Goal: Task Accomplishment & Management: Use online tool/utility

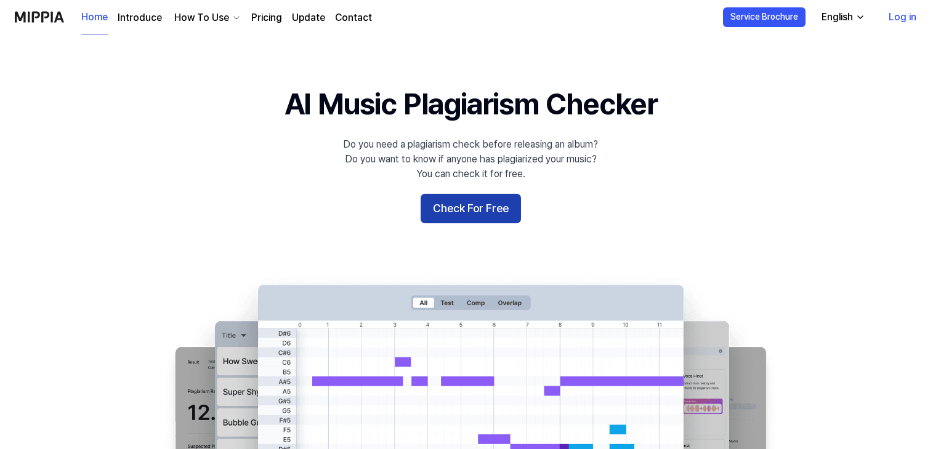
click at [440, 210] on button "Check For Free" at bounding box center [470, 209] width 100 height 30
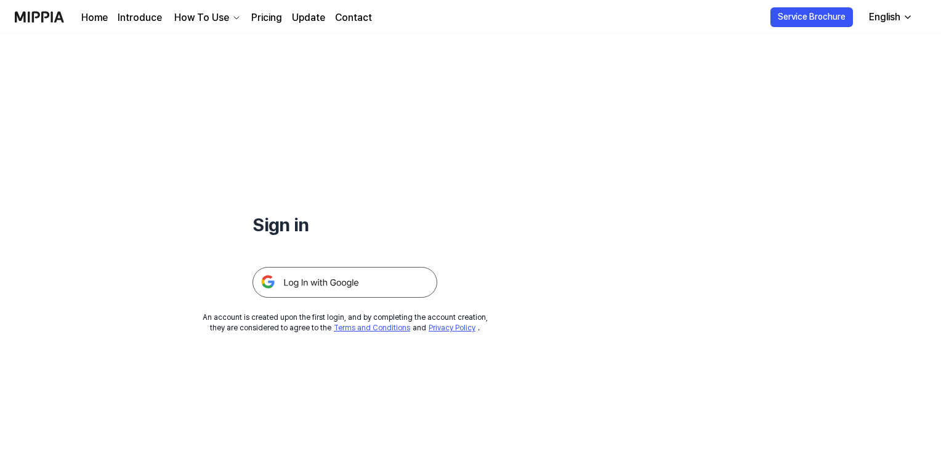
click at [335, 283] on img at bounding box center [344, 282] width 185 height 31
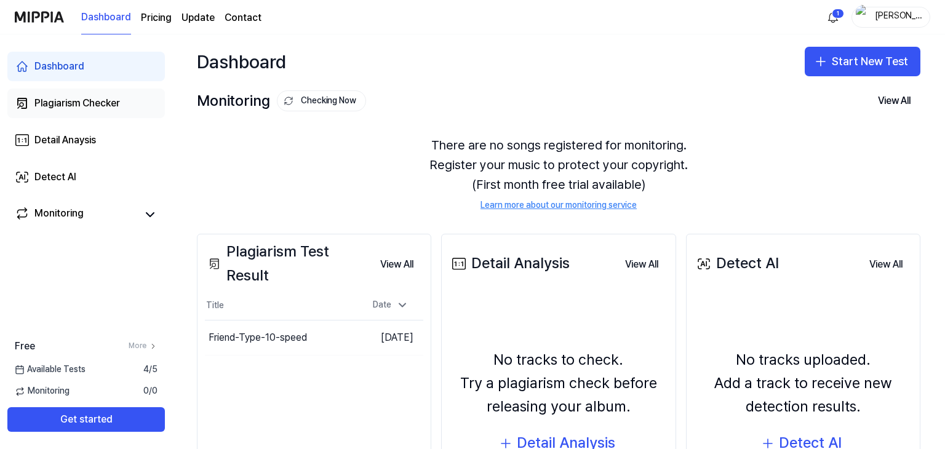
click at [53, 106] on div "Plagiarism Checker" at bounding box center [77, 103] width 86 height 15
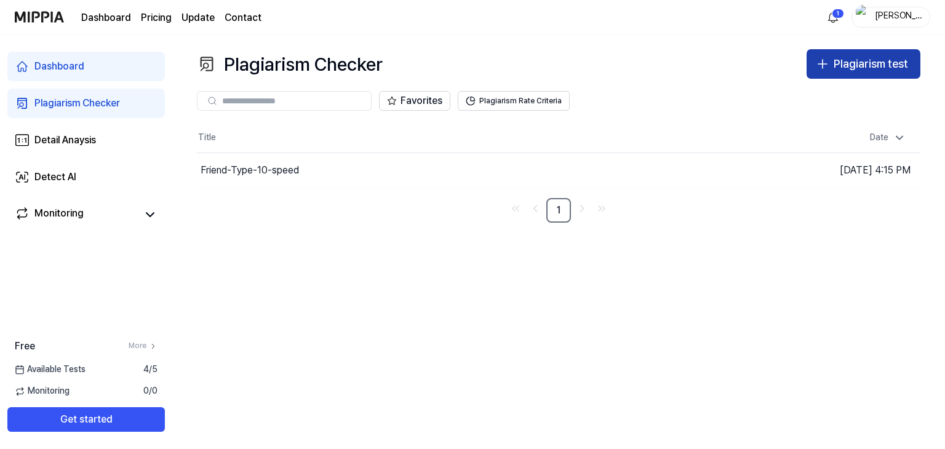
click at [846, 67] on div "Plagiarism test" at bounding box center [871, 64] width 74 height 18
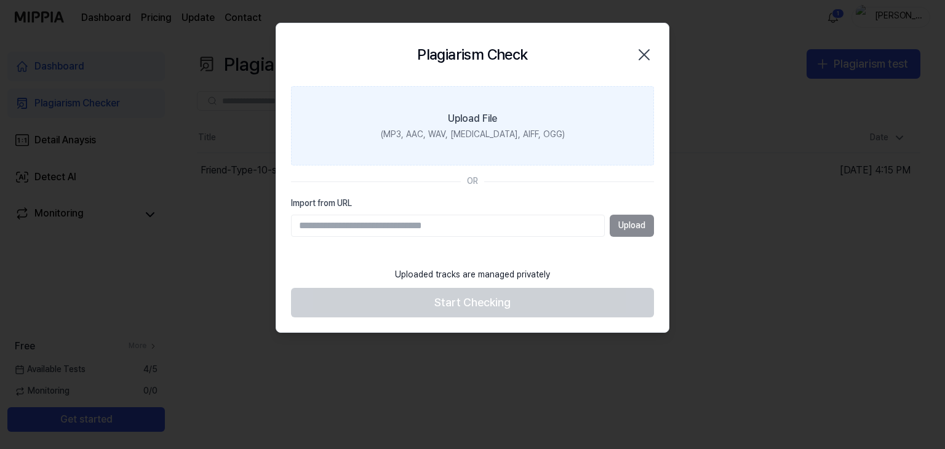
click at [498, 124] on label "Upload File (MP3, AAC, WAV, [MEDICAL_DATA], AIFF, OGG)" at bounding box center [472, 126] width 363 height 80
click at [0, 0] on input "Upload File (MP3, AAC, WAV, [MEDICAL_DATA], AIFF, OGG)" at bounding box center [0, 0] width 0 height 0
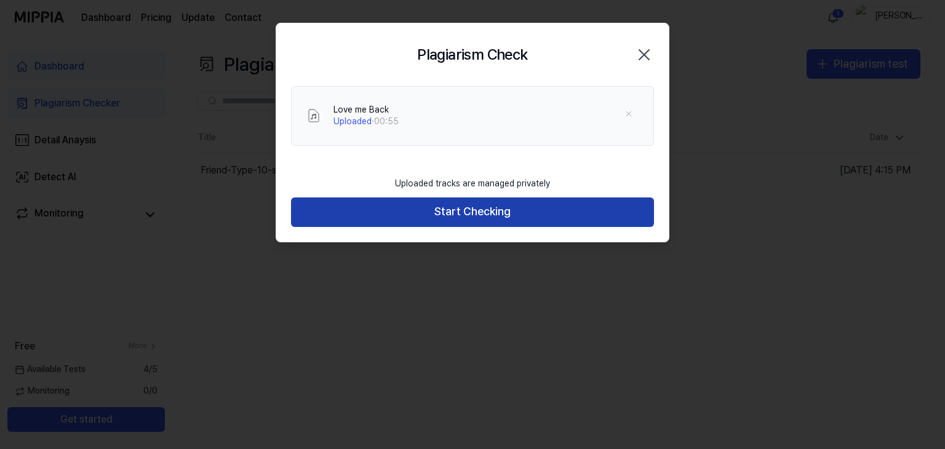
click at [432, 211] on button "Start Checking" at bounding box center [472, 213] width 363 height 30
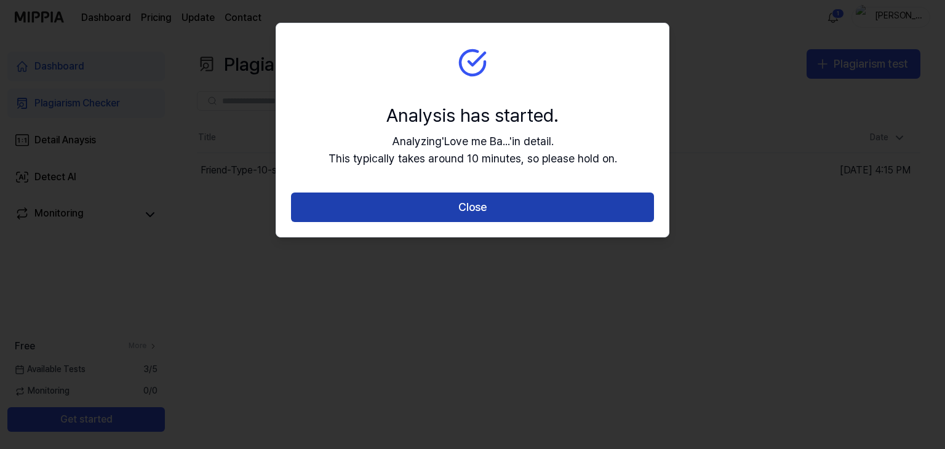
click at [396, 198] on button "Close" at bounding box center [472, 208] width 363 height 30
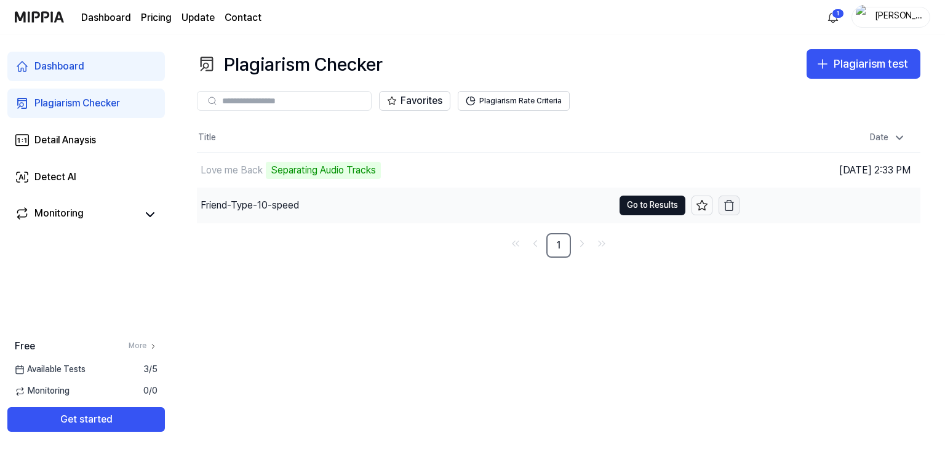
click at [736, 206] on button "button" at bounding box center [729, 206] width 21 height 20
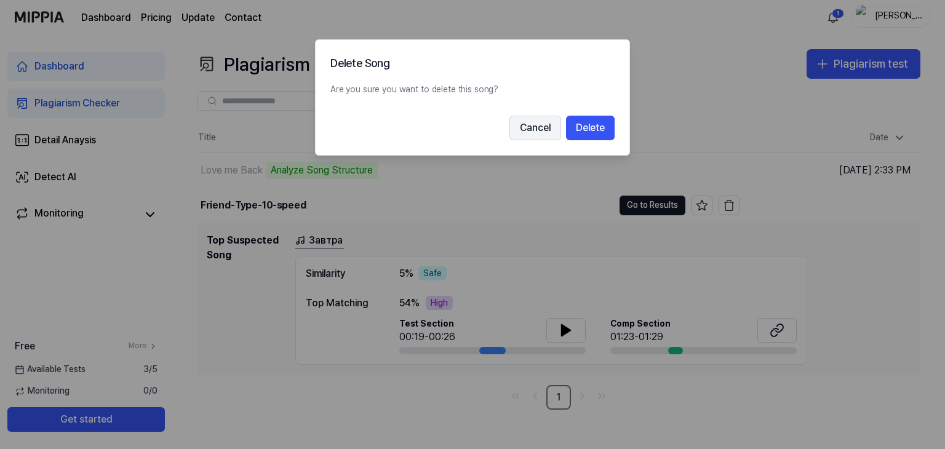
click at [543, 132] on button "Cancel" at bounding box center [536, 128] width 52 height 25
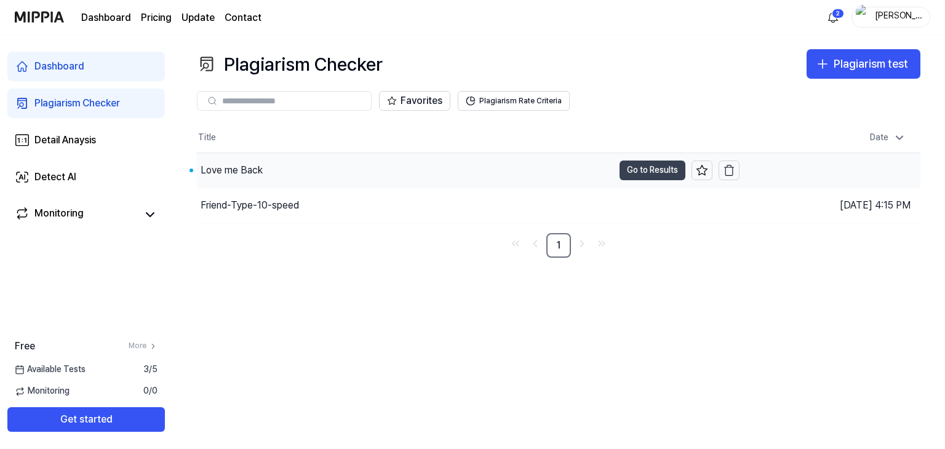
click at [647, 168] on button "Go to Results" at bounding box center [653, 171] width 66 height 20
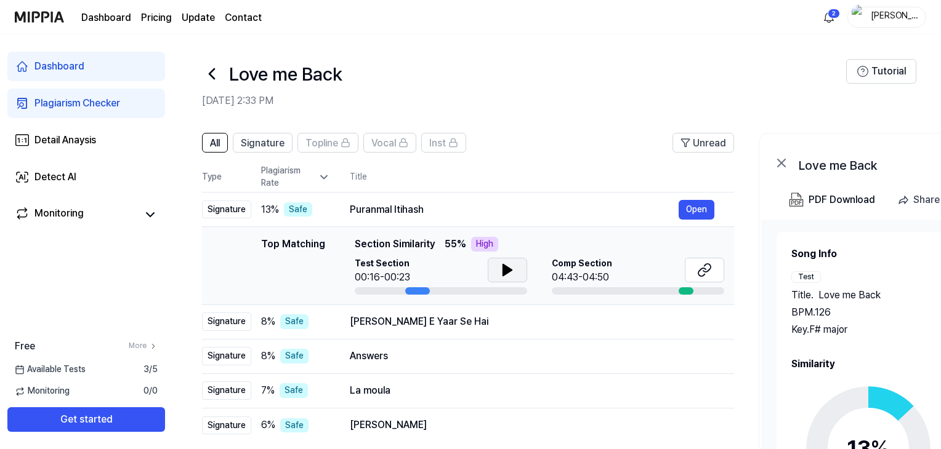
click at [500, 267] on icon at bounding box center [507, 270] width 15 height 15
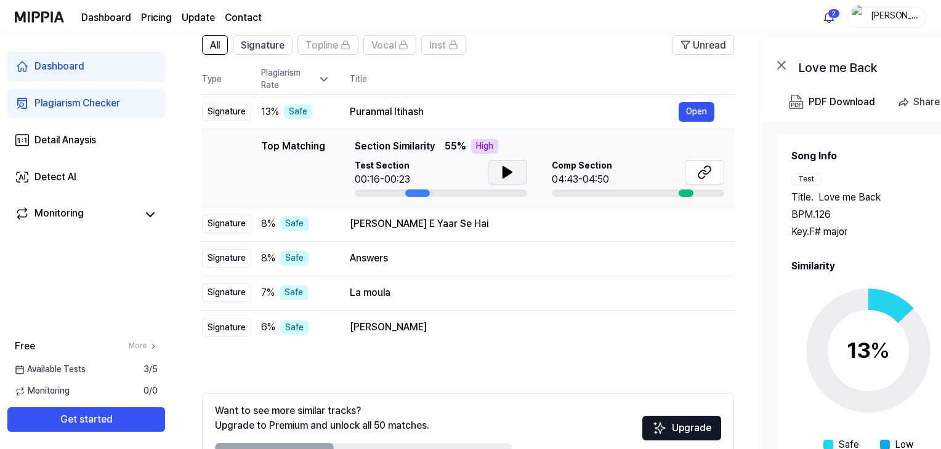
scroll to position [91, 0]
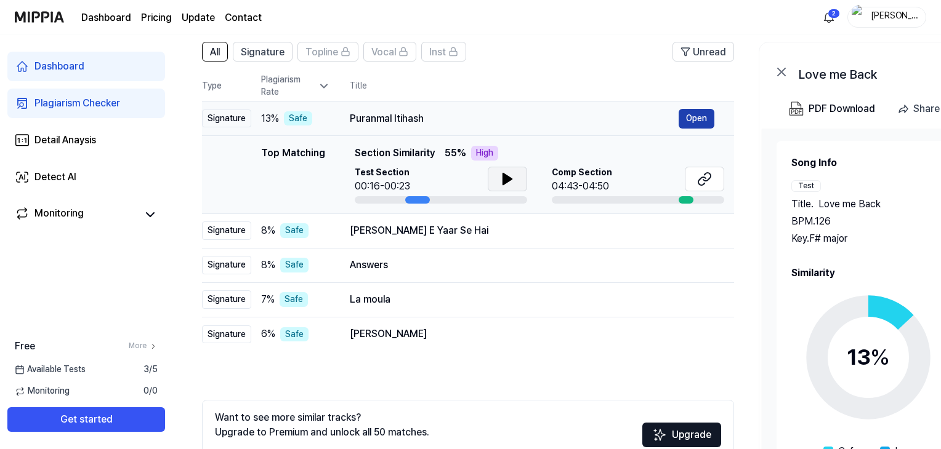
click at [697, 116] on button "Open" at bounding box center [696, 119] width 36 height 20
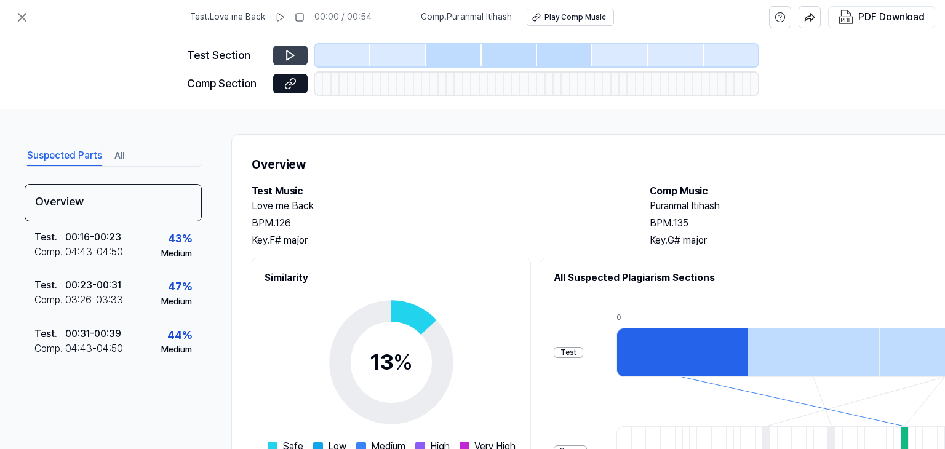
click at [286, 60] on icon at bounding box center [290, 55] width 12 height 12
click at [287, 55] on icon at bounding box center [290, 55] width 7 height 9
click at [288, 54] on icon at bounding box center [290, 55] width 12 height 12
click at [284, 88] on icon at bounding box center [290, 84] width 12 height 12
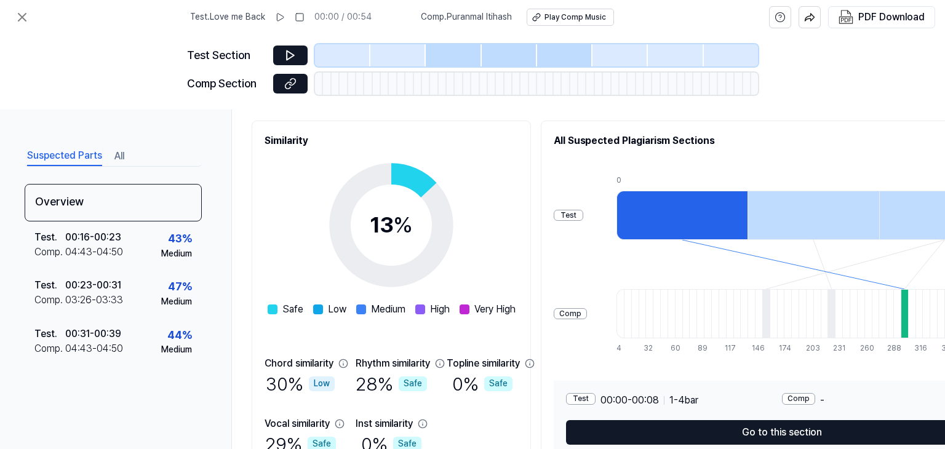
scroll to position [143, 0]
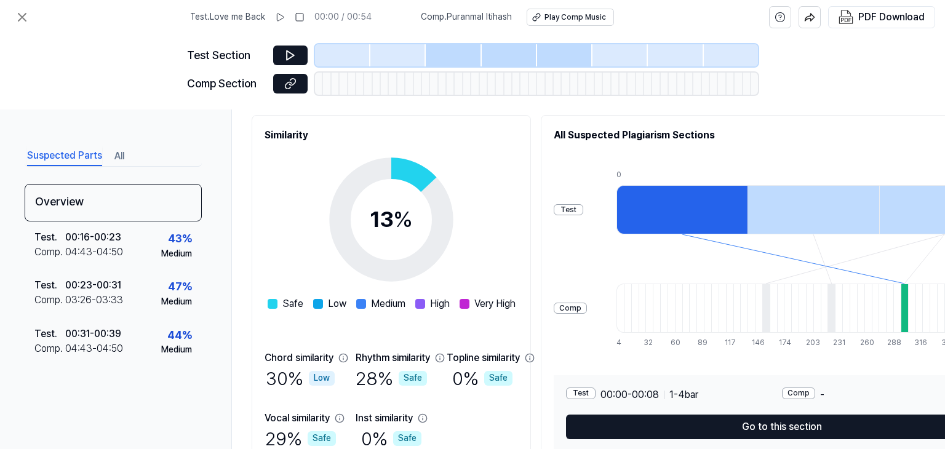
click at [249, 18] on span "Test . Love me Back" at bounding box center [227, 17] width 75 height 12
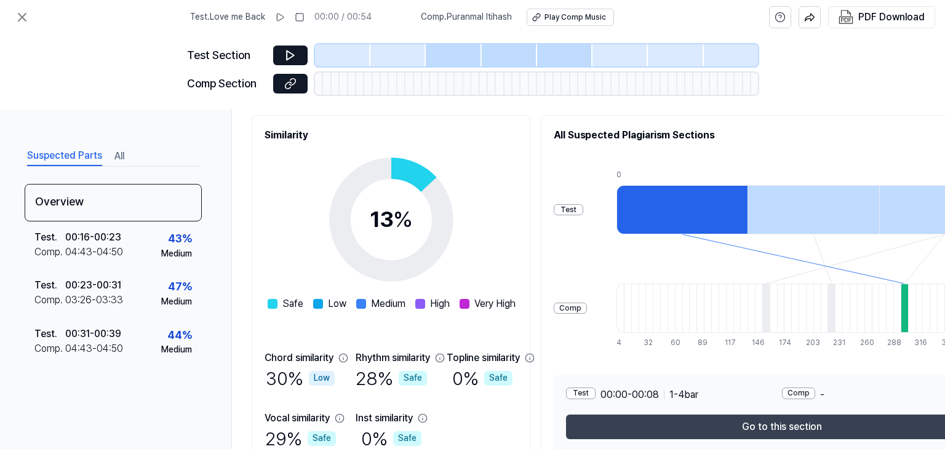
click at [700, 432] on button "Go to this section" at bounding box center [782, 427] width 432 height 25
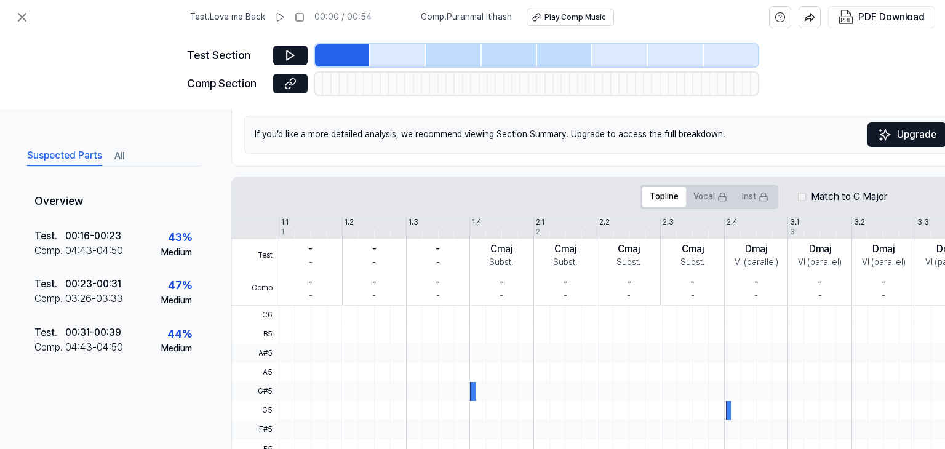
click at [161, 81] on div "Test Section Comp Section" at bounding box center [472, 71] width 945 height 75
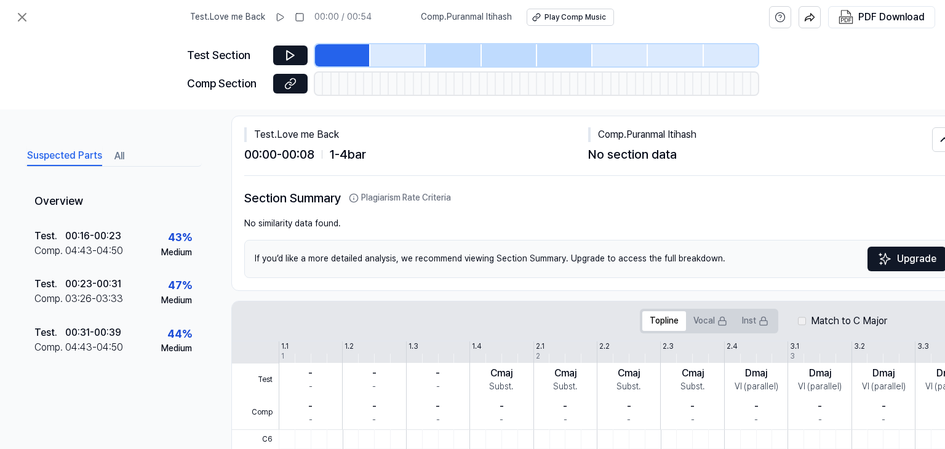
scroll to position [0, 0]
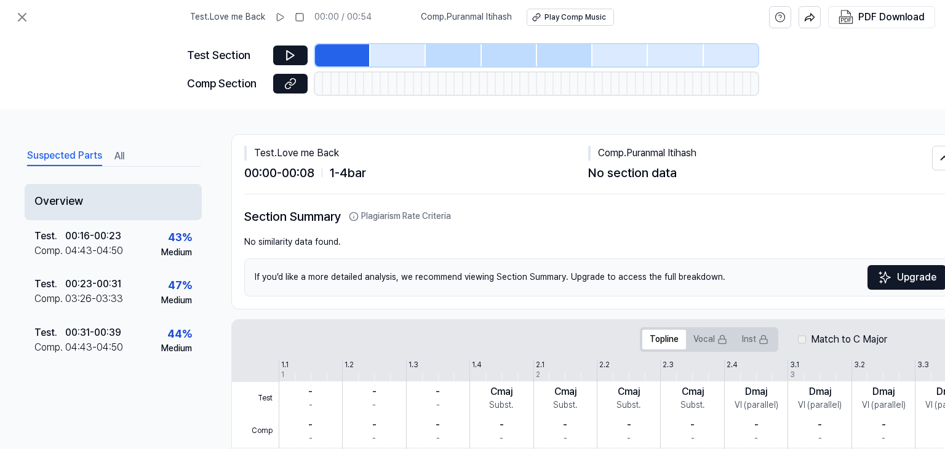
click at [103, 209] on div "Overview" at bounding box center [113, 202] width 177 height 36
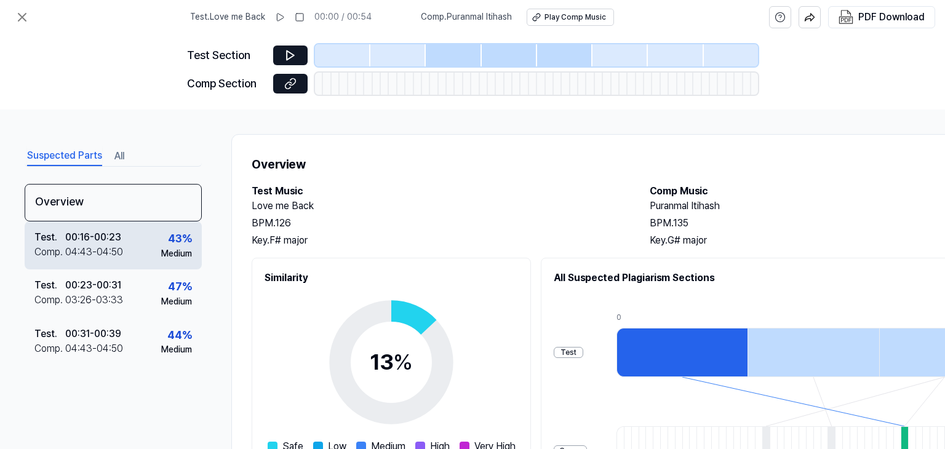
click at [106, 249] on div "04:43 - 04:50" at bounding box center [94, 252] width 58 height 15
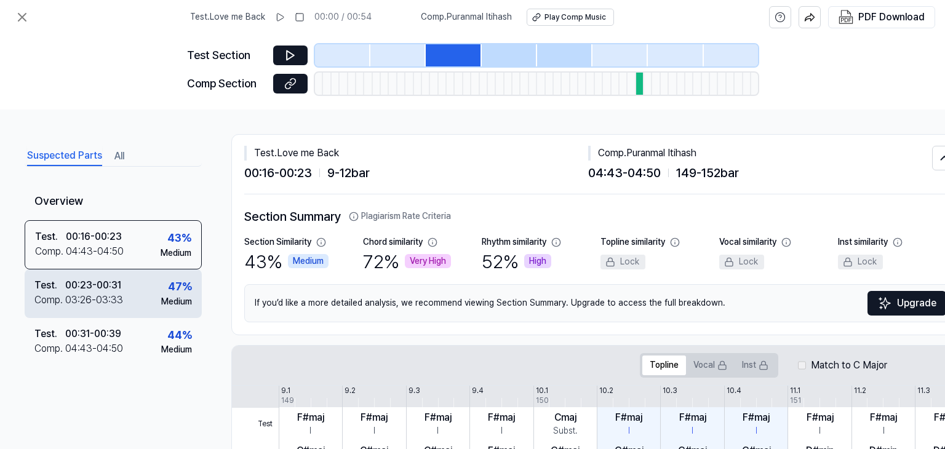
click at [113, 297] on div "03:26 - 03:33" at bounding box center [94, 300] width 58 height 15
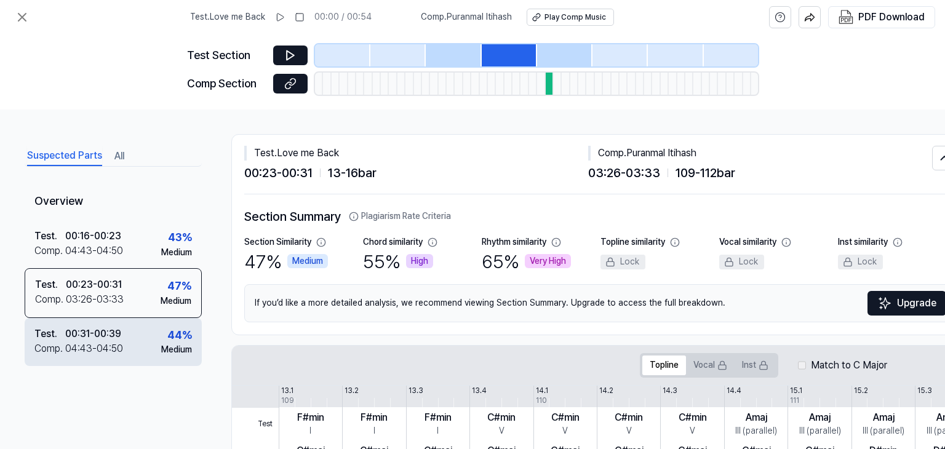
click at [139, 342] on div "Test . 00:31 - 00:39 Comp . 04:43 - 04:50 44 % Medium" at bounding box center [113, 342] width 177 height 48
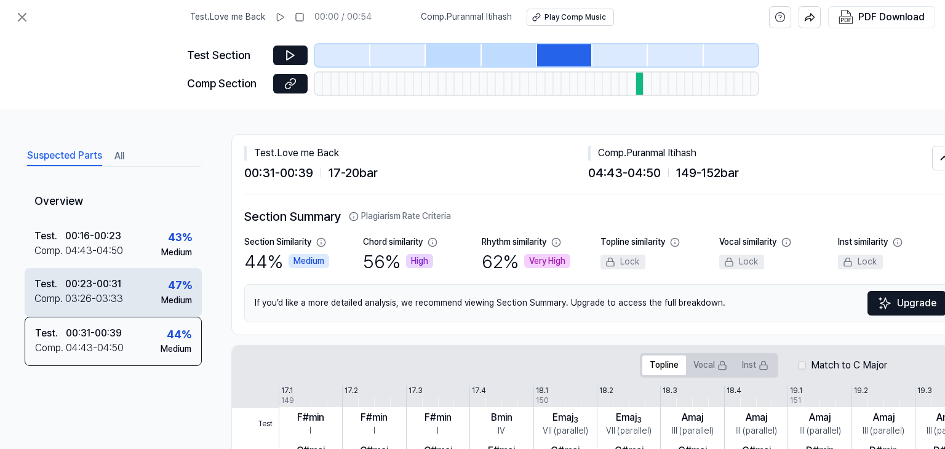
click at [112, 298] on div "03:26 - 03:33" at bounding box center [94, 299] width 58 height 15
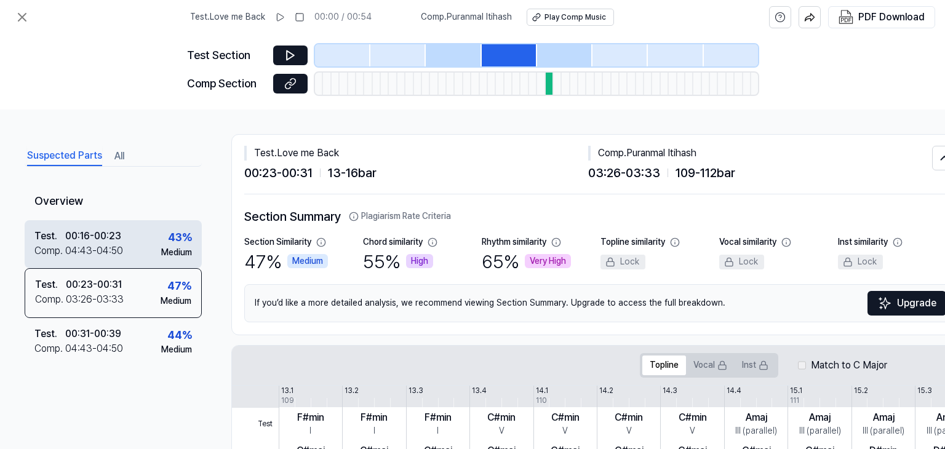
click at [112, 255] on div "04:43 - 04:50" at bounding box center [94, 251] width 58 height 15
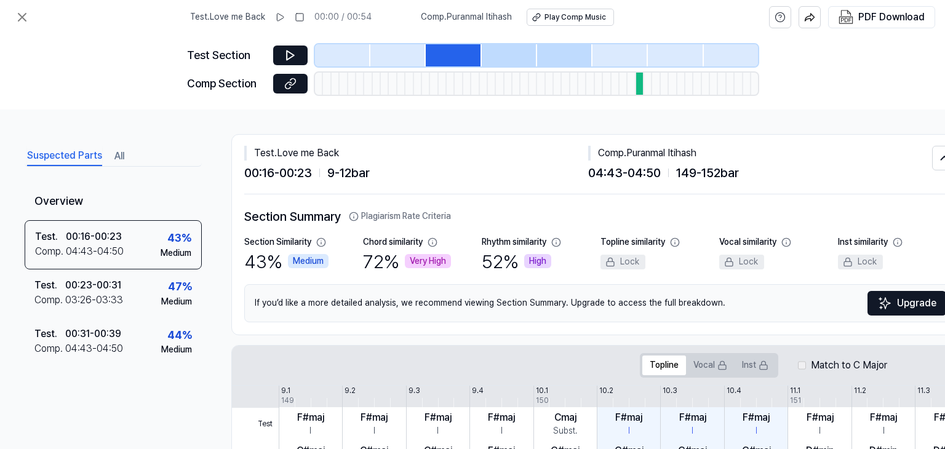
click at [116, 153] on button "All" at bounding box center [119, 157] width 10 height 20
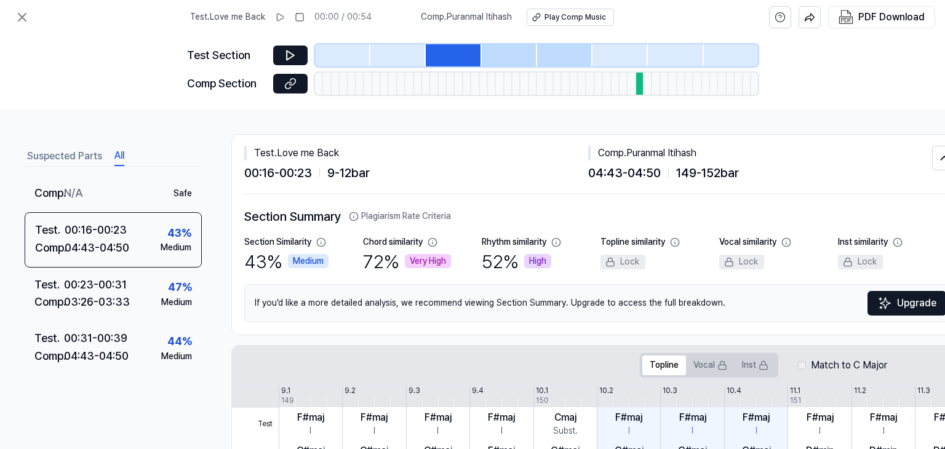
scroll to position [142, 0]
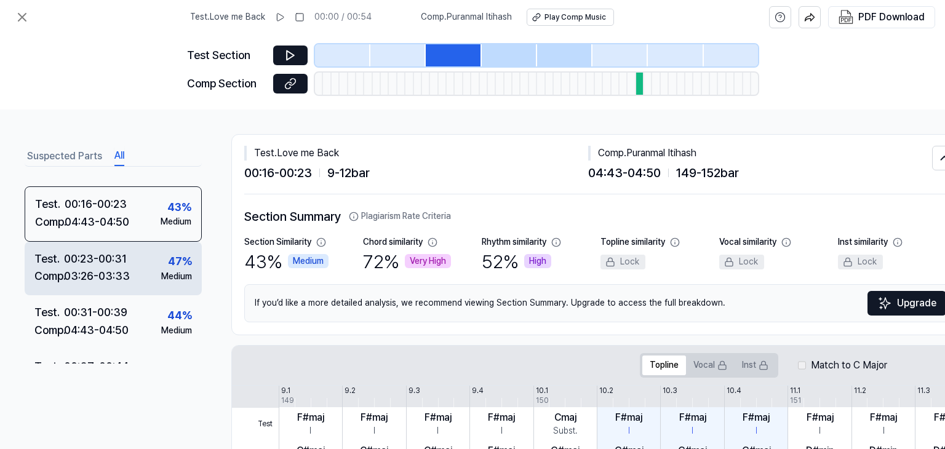
click at [109, 276] on div "03:26 - 03:33" at bounding box center [97, 277] width 66 height 18
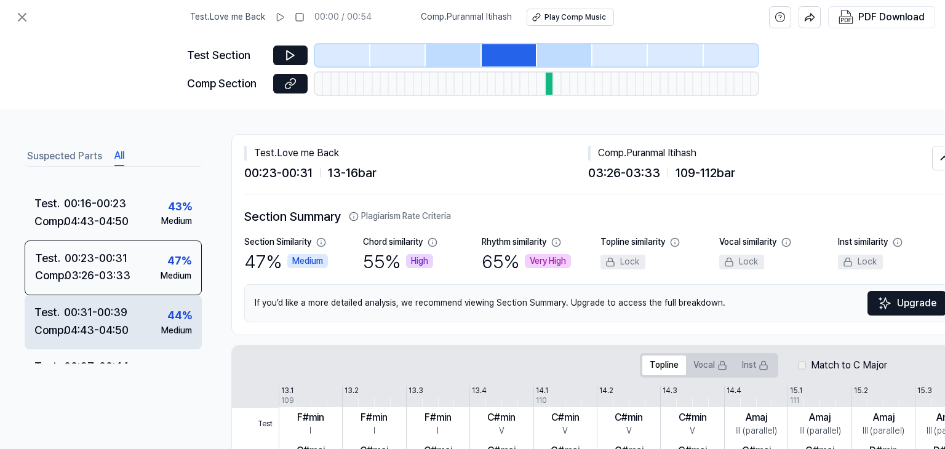
click at [113, 332] on div "04:43 - 04:50" at bounding box center [96, 331] width 65 height 18
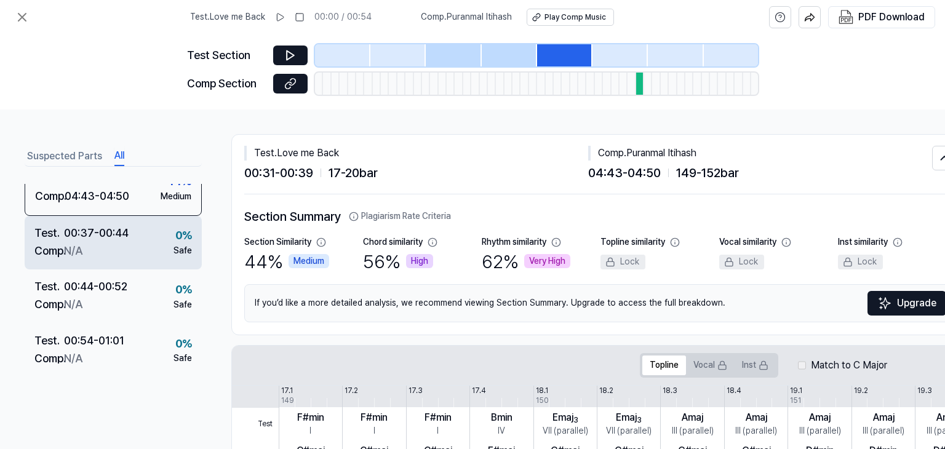
click at [84, 261] on div "Test . 00:37 - 00:44 Comp . N/A 0 % Safe" at bounding box center [113, 243] width 177 height 54
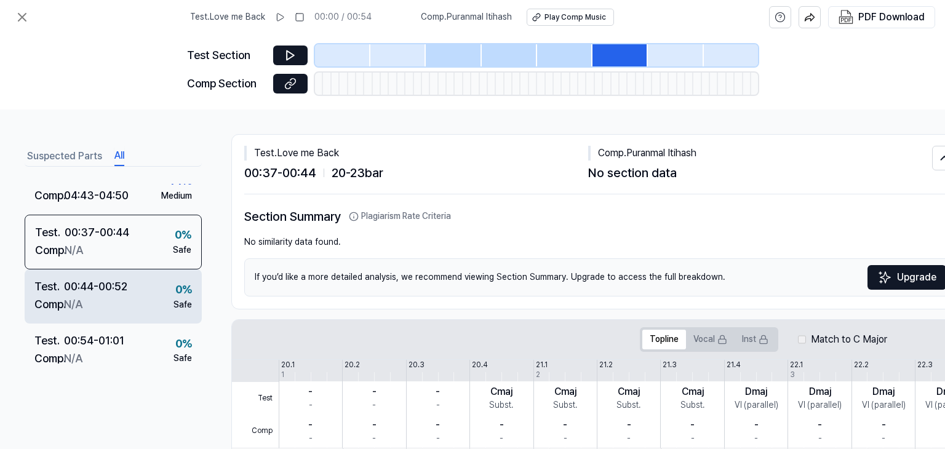
scroll to position [275, 0]
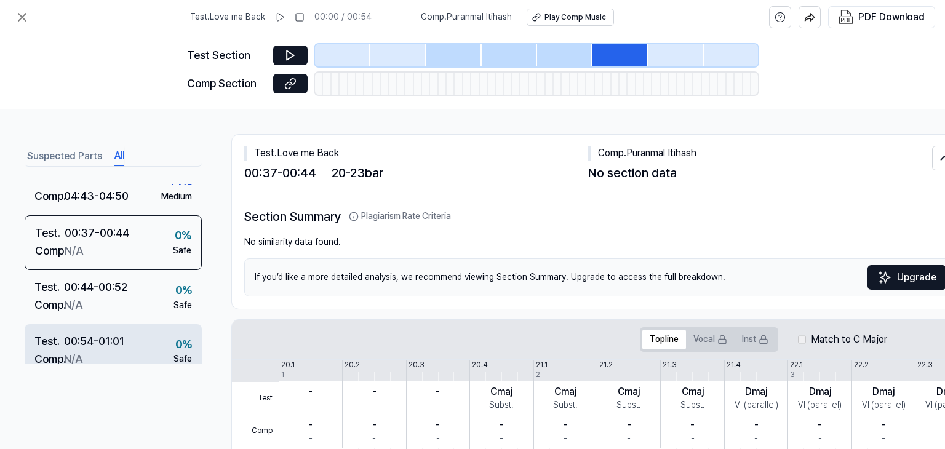
click at [101, 305] on div "Comp . N/A" at bounding box center [80, 306] width 93 height 18
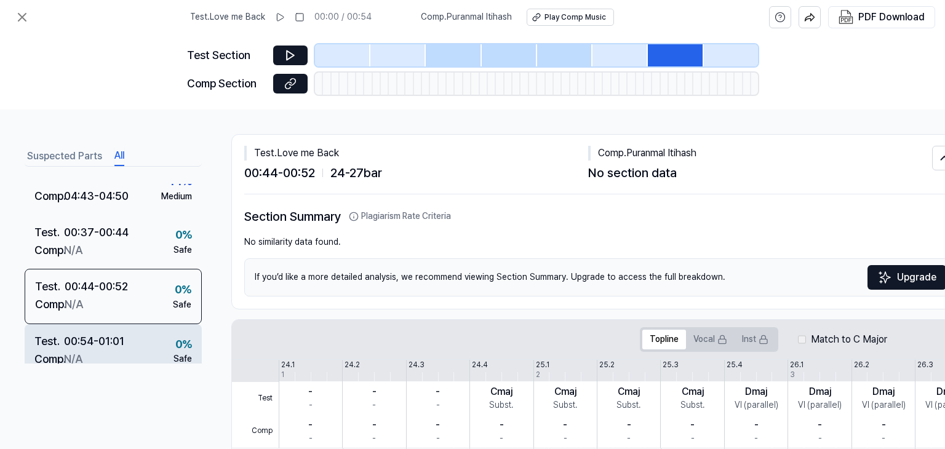
click at [119, 351] on div "Comp . N/A" at bounding box center [79, 360] width 90 height 18
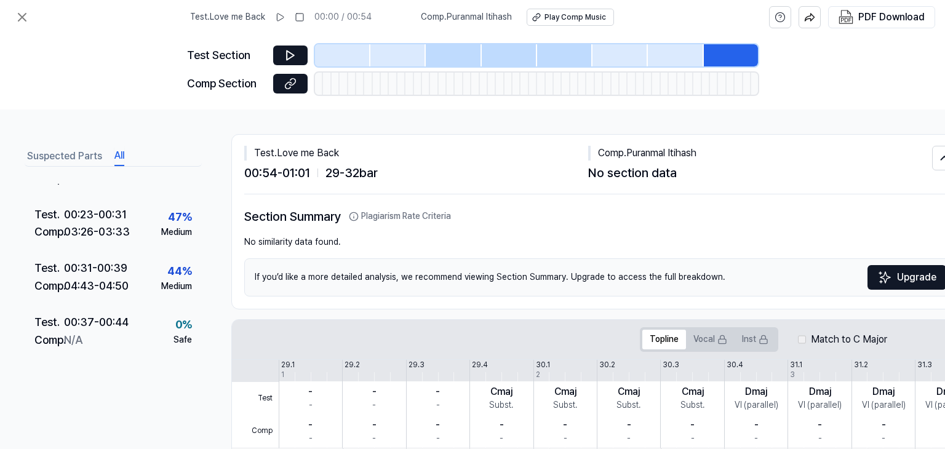
scroll to position [0, 0]
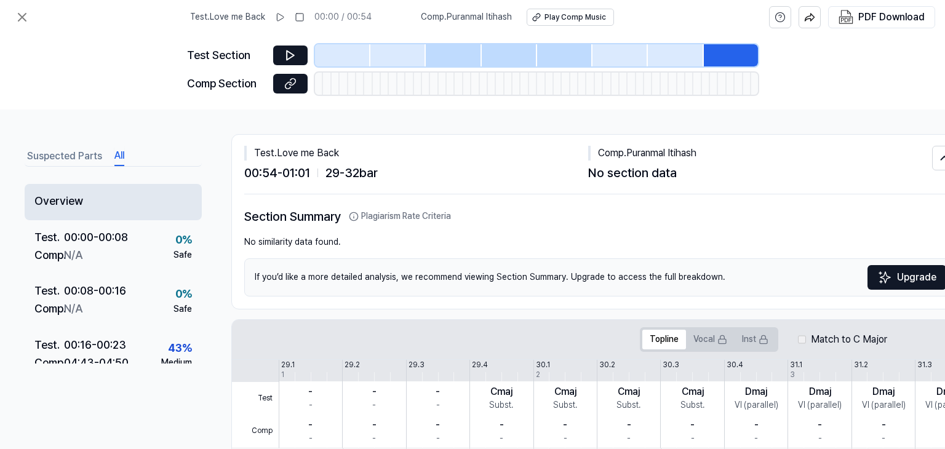
click at [118, 205] on div "Overview" at bounding box center [113, 202] width 177 height 36
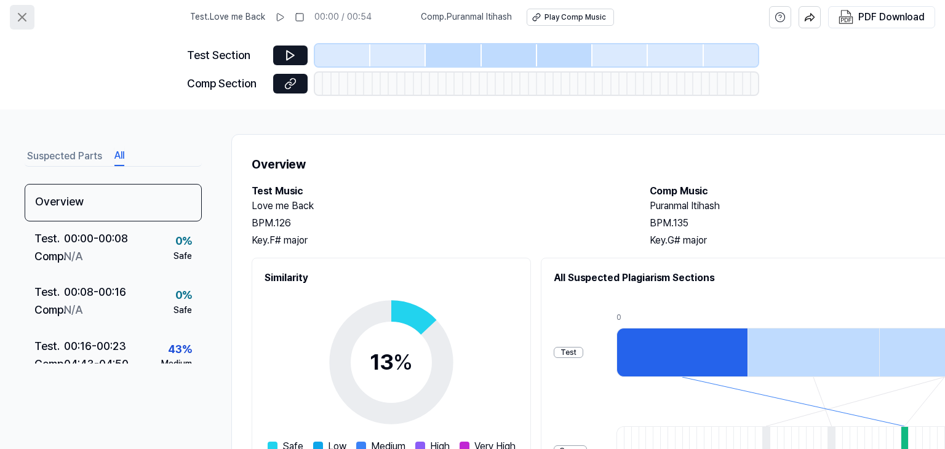
click at [12, 20] on button at bounding box center [22, 17] width 25 height 25
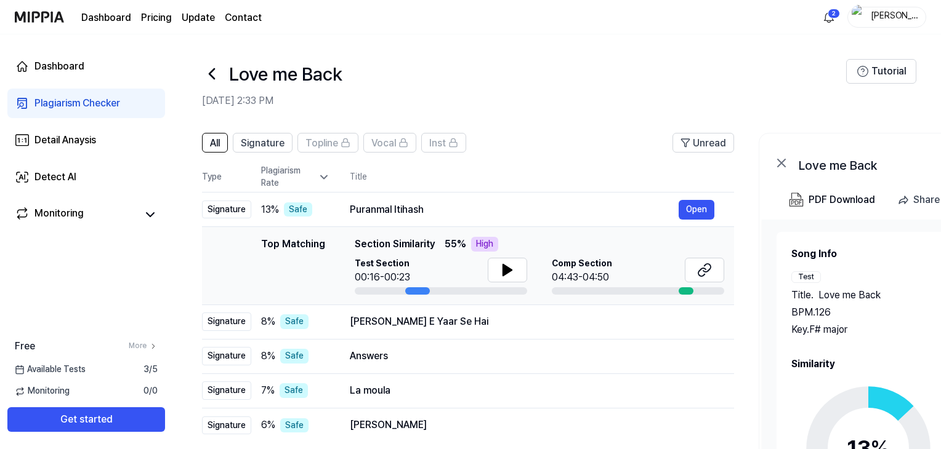
click at [209, 74] on icon at bounding box center [211, 74] width 5 height 10
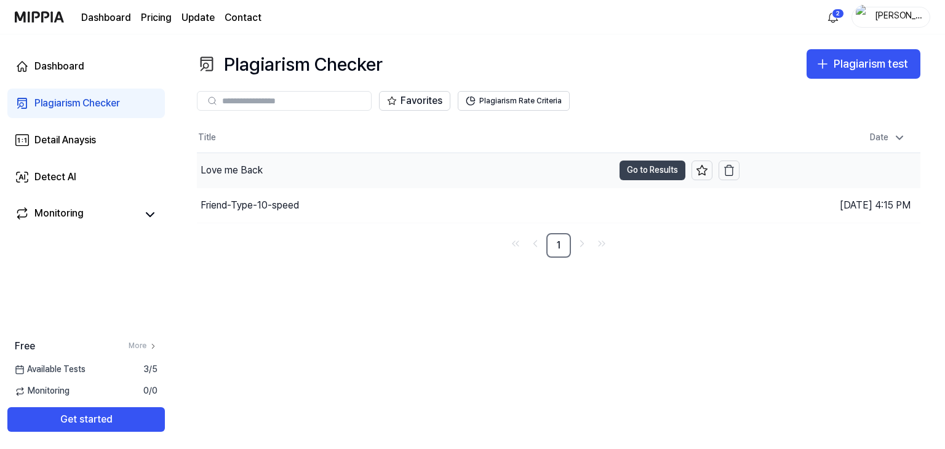
click at [632, 171] on button "Go to Results" at bounding box center [653, 171] width 66 height 20
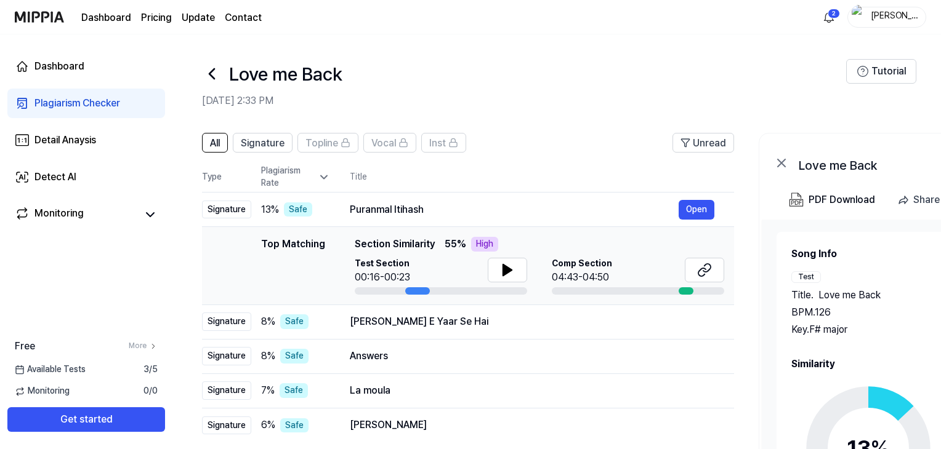
click at [217, 66] on icon at bounding box center [212, 74] width 20 height 20
